Goal: Check status: Check status

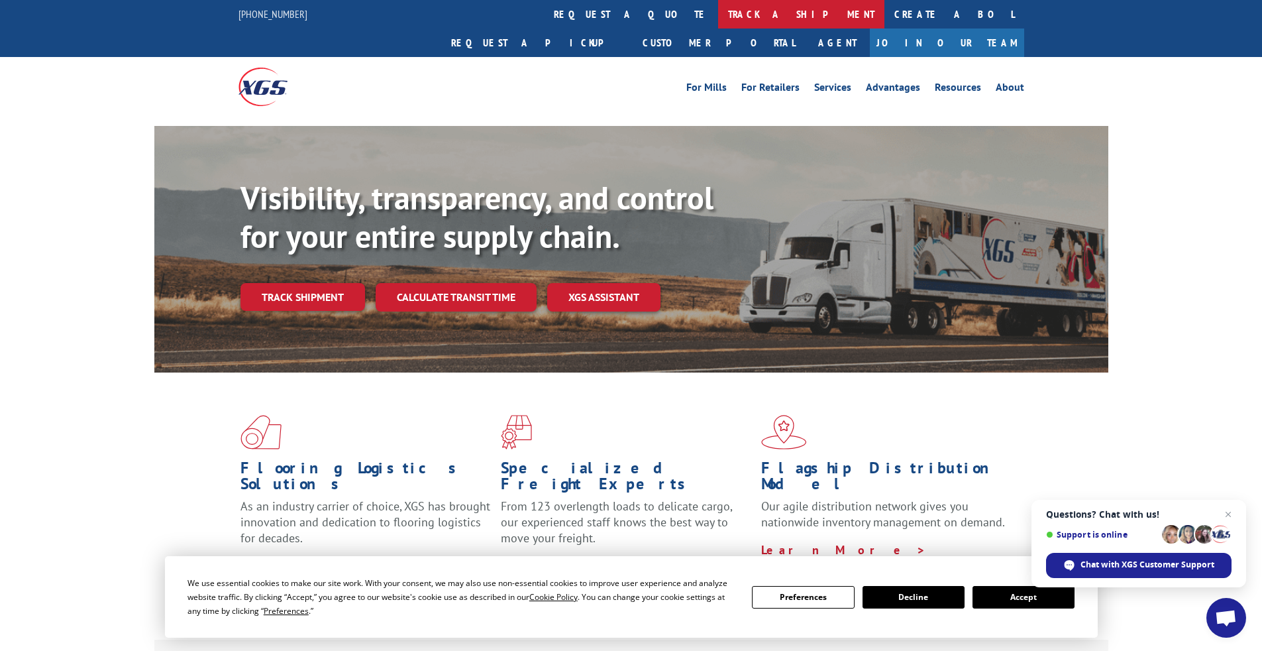
click at [553, 13] on link "track a shipment" at bounding box center [801, 14] width 166 height 28
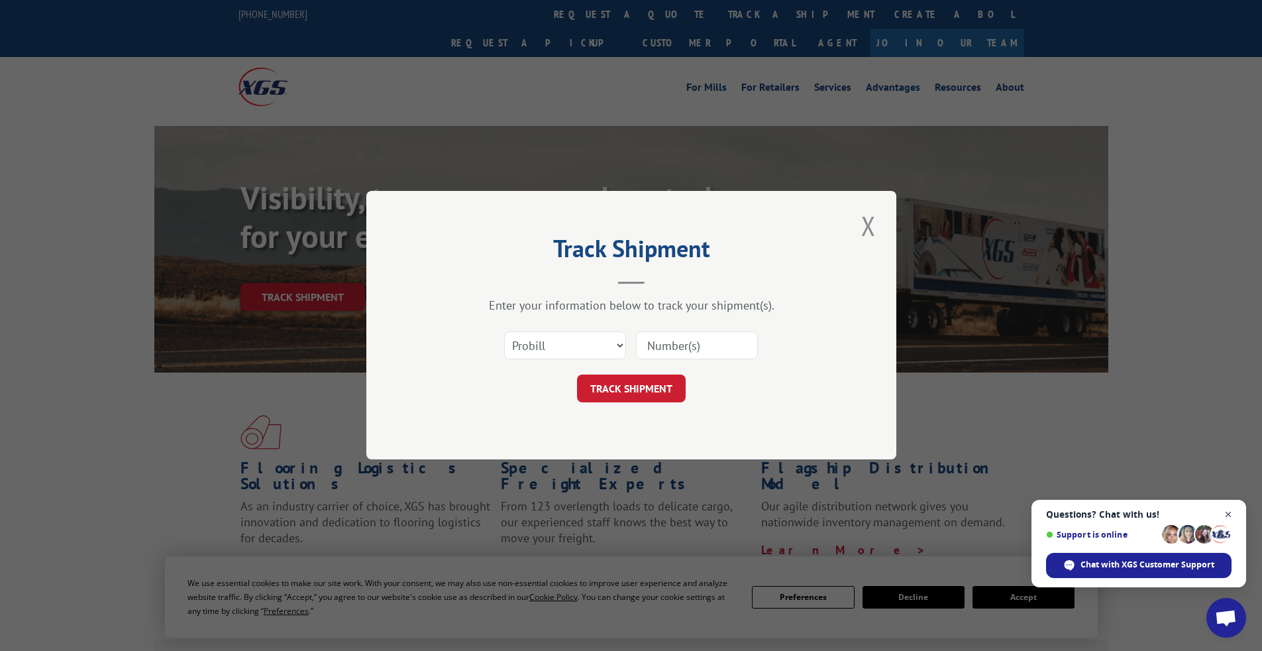
click at [553, 426] on span "Open chat" at bounding box center [1229, 514] width 17 height 17
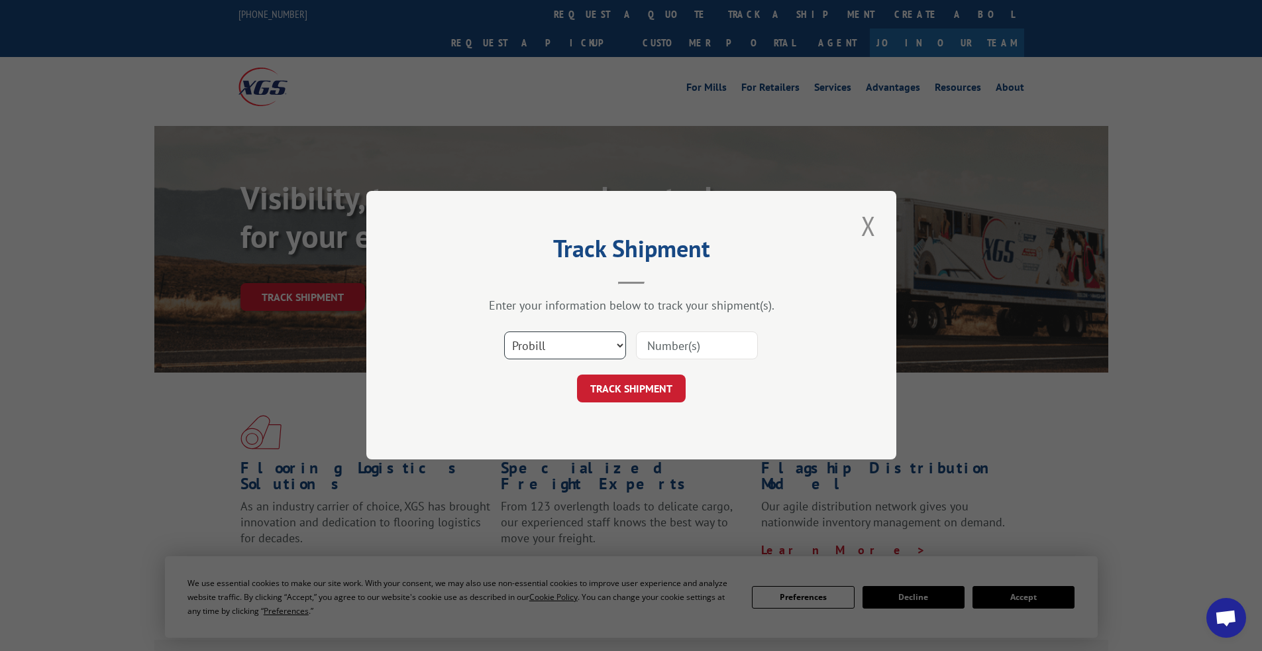
click at [553, 347] on select "Select category... Probill BOL PO" at bounding box center [565, 346] width 122 height 28
click at [545, 351] on select "Select category... Probill BOL PO" at bounding box center [565, 346] width 122 height 28
click at [504, 332] on select "Select category... Probill BOL PO" at bounding box center [565, 346] width 122 height 28
click at [553, 344] on select "Select category... Probill BOL PO" at bounding box center [565, 346] width 122 height 28
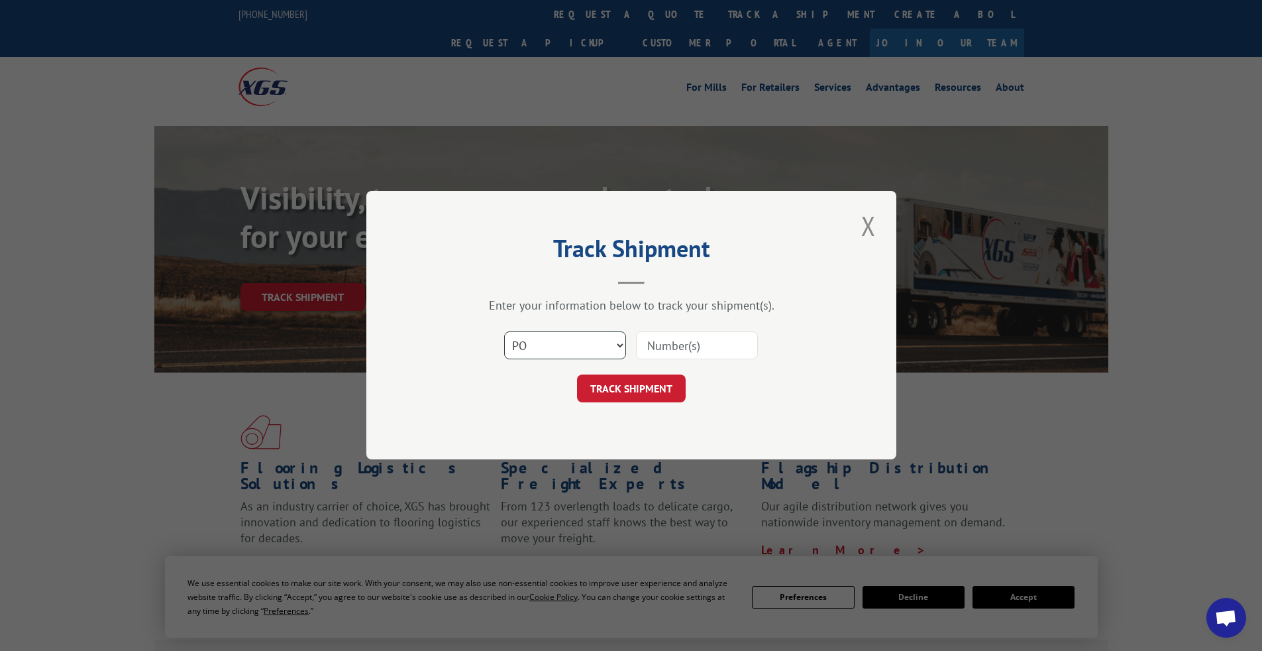
select select "probill"
click at [504, 332] on select "Select category... Probill BOL PO" at bounding box center [565, 346] width 122 height 28
click at [553, 351] on input at bounding box center [697, 346] width 122 height 28
type input "17508169"
click button "TRACK SHIPMENT" at bounding box center [631, 389] width 109 height 28
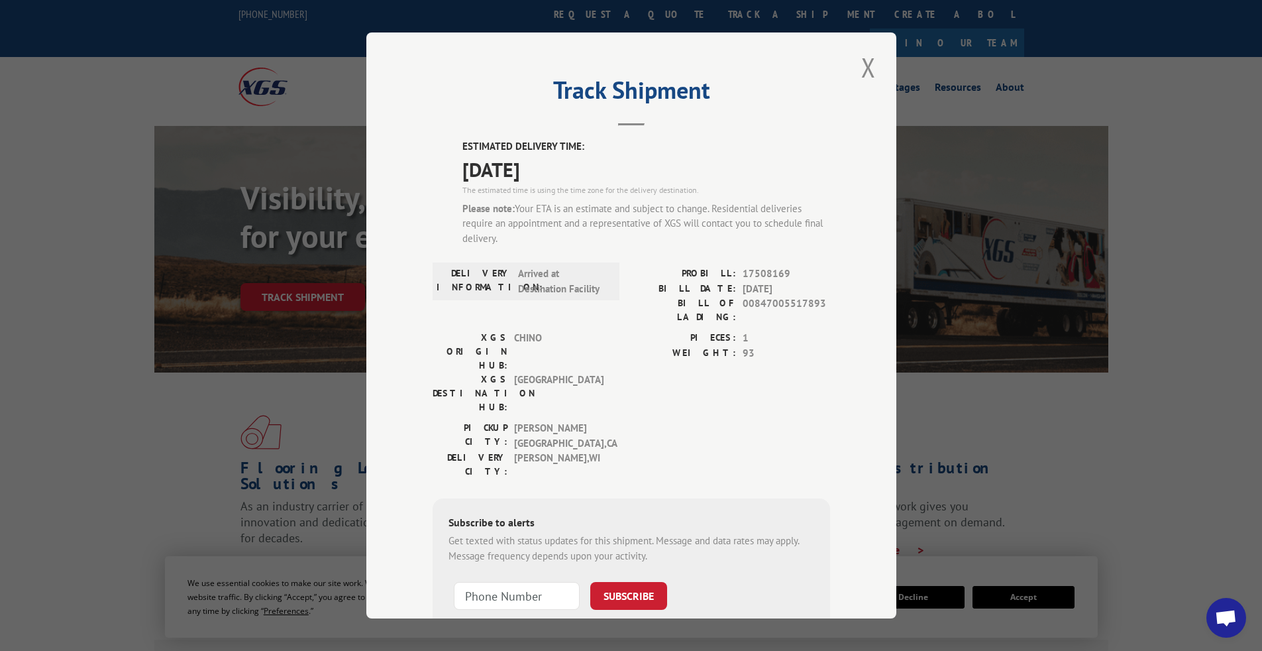
drag, startPoint x: 433, startPoint y: 140, endPoint x: 667, endPoint y: 243, distance: 256.1
click at [553, 243] on div "ESTIMATED DELIVERY TIME: 08/13/2025 The estimated time is using the time zone f…" at bounding box center [632, 408] width 398 height 539
copy div "ESTIMATED DELIVERY TIME: 08/13/2025 The estimated time is using the time zone f…"
click at [401, 358] on div "Track Shipment ESTIMATED DELIVERY TIME: [DATE] The estimated time is using the …" at bounding box center [631, 325] width 530 height 586
click at [553, 71] on button "Close modal" at bounding box center [869, 67] width 23 height 36
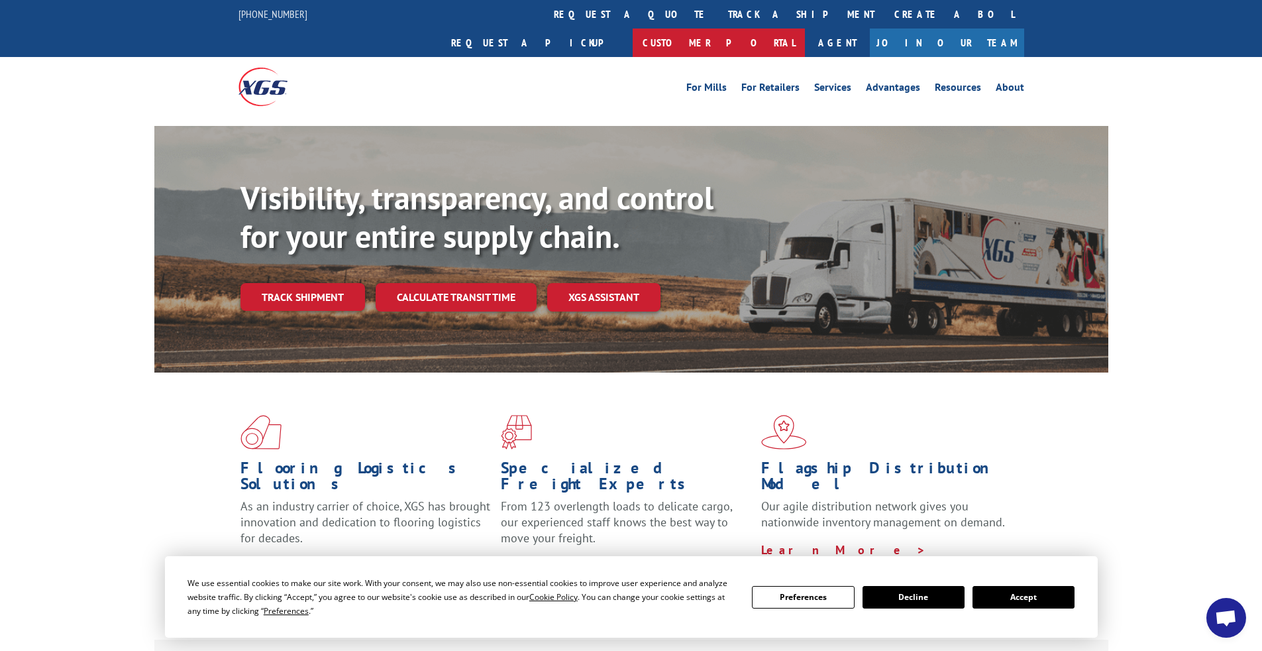
click at [553, 28] on link "Customer Portal" at bounding box center [719, 42] width 172 height 28
click at [553, 426] on div "Flooring Logistics Solutions As an industry carrier of choice, XGS has brought …" at bounding box center [631, 505] width 1262 height 266
click at [553, 426] on button "Accept" at bounding box center [1024, 597] width 102 height 23
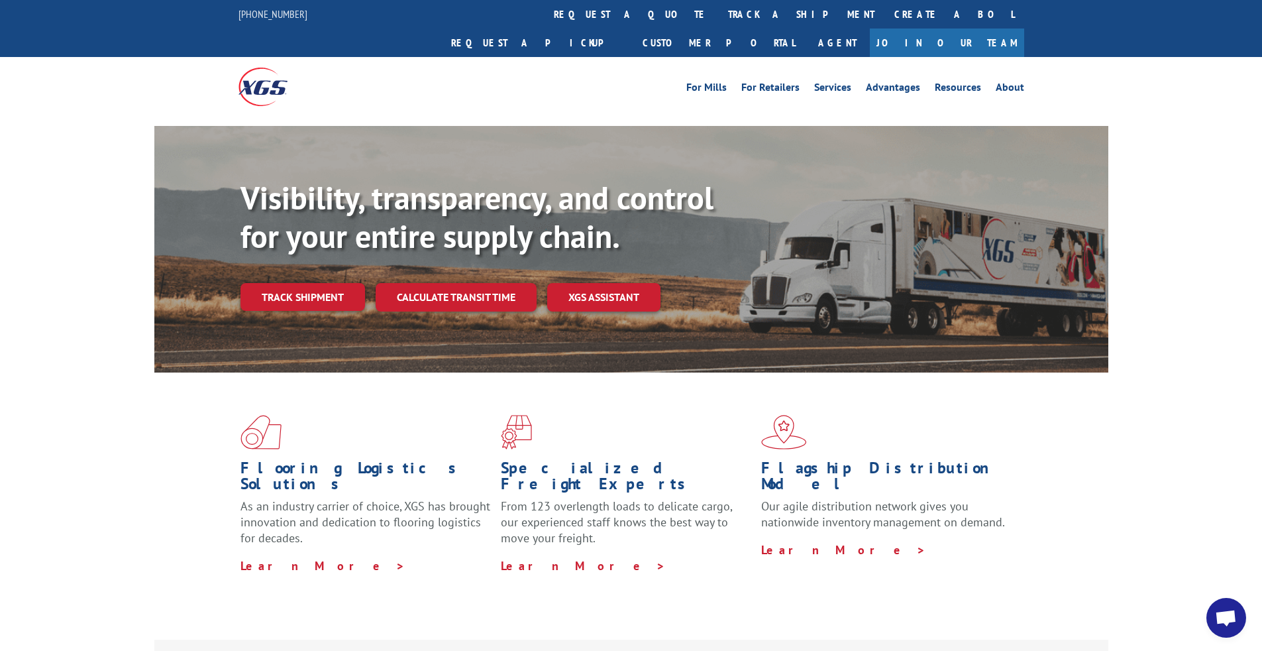
click at [115, 426] on div "Flooring Logistics Solutions As an industry carrier of choice, XGS has brought …" at bounding box center [631, 505] width 1262 height 266
drag, startPoint x: 305, startPoint y: 19, endPoint x: 233, endPoint y: 23, distance: 72.4
click at [233, 23] on div "844-947-7447 request a quote track a shipment Create a BOL Request a pickup Cus…" at bounding box center [631, 28] width 1262 height 57
copy link "[PHONE_NUMBER]"
click at [74, 426] on div "Flooring Logistics Solutions As an industry carrier of choice, XGS has brought …" at bounding box center [631, 505] width 1262 height 266
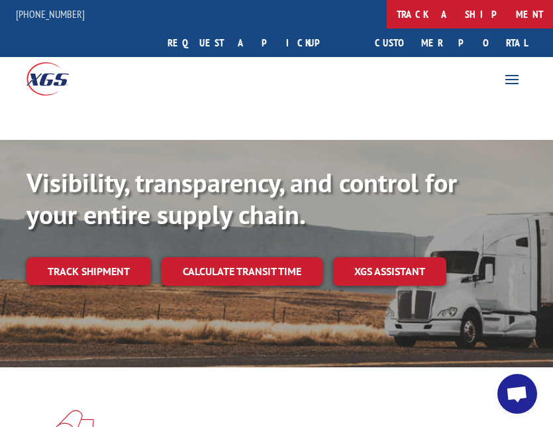
click at [387, 16] on link "track a shipment" at bounding box center [470, 14] width 166 height 28
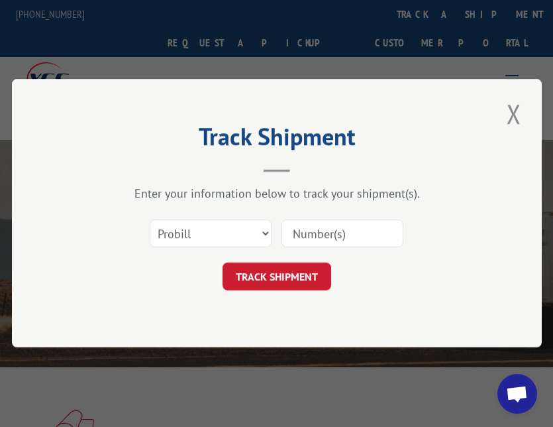
click at [317, 231] on input at bounding box center [343, 234] width 122 height 28
type input "17508169"
click button "TRACK SHIPMENT" at bounding box center [277, 277] width 109 height 28
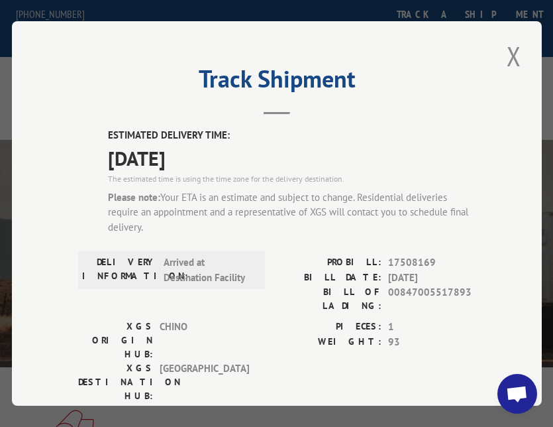
click at [53, 349] on div "Track Shipment ESTIMATED DELIVERY TIME: [DATE] The estimated time is using the …" at bounding box center [277, 213] width 530 height 384
